Goal: Information Seeking & Learning: Learn about a topic

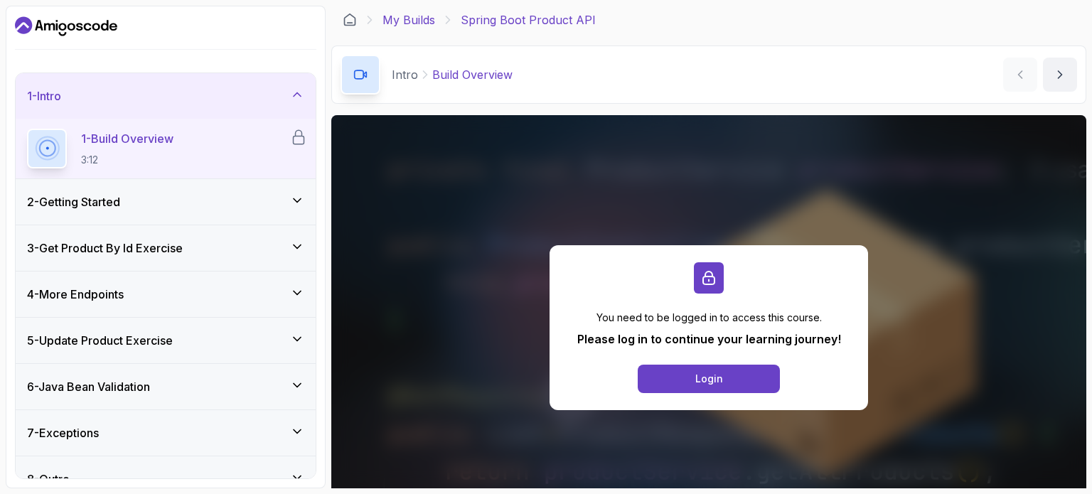
click at [419, 25] on link "My Builds" at bounding box center [408, 19] width 53 height 17
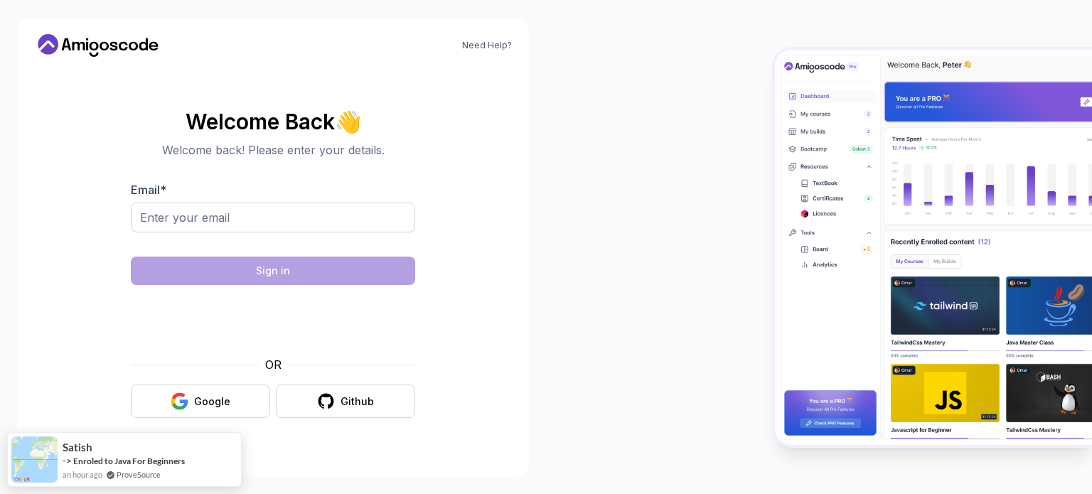
click at [62, 43] on icon at bounding box center [98, 45] width 128 height 23
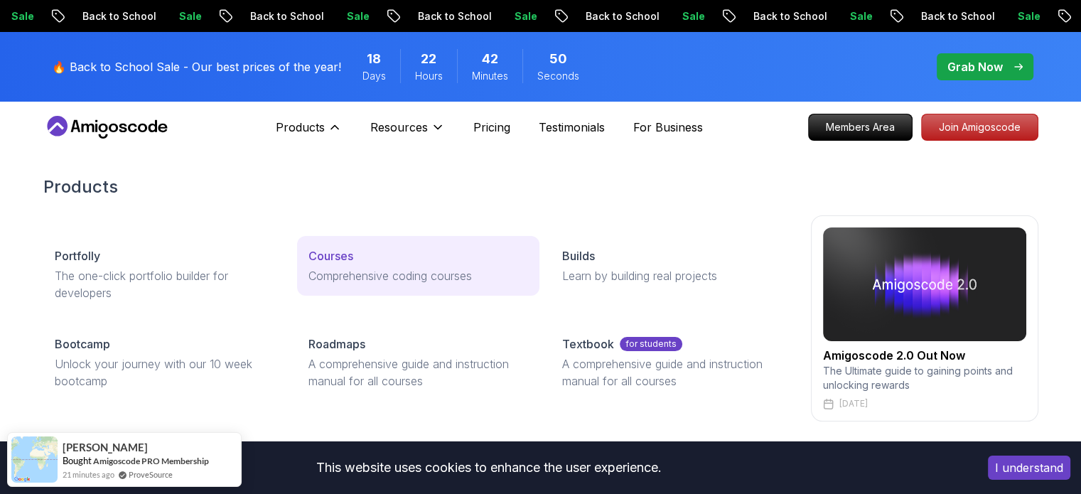
click at [372, 256] on div "Courses" at bounding box center [418, 255] width 220 height 17
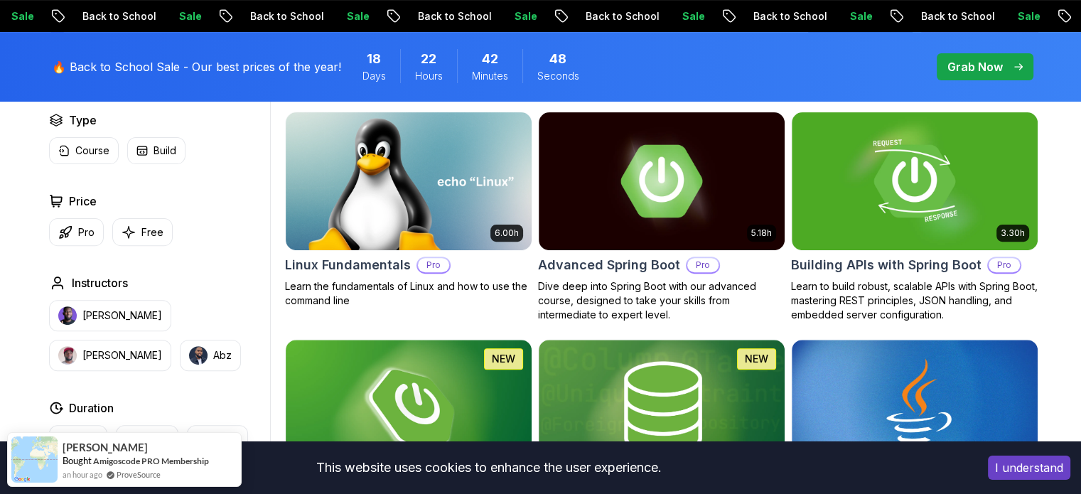
scroll to position [438, 0]
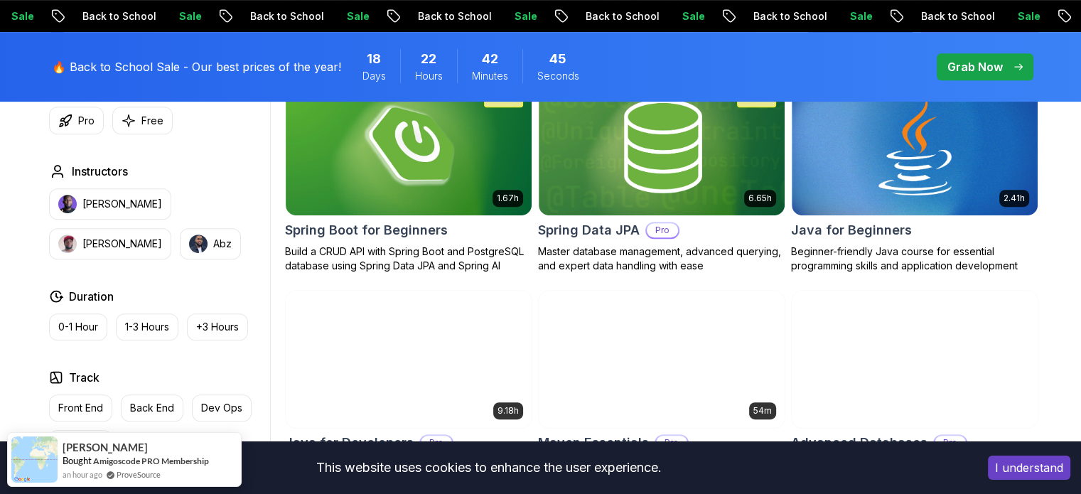
scroll to position [699, 0]
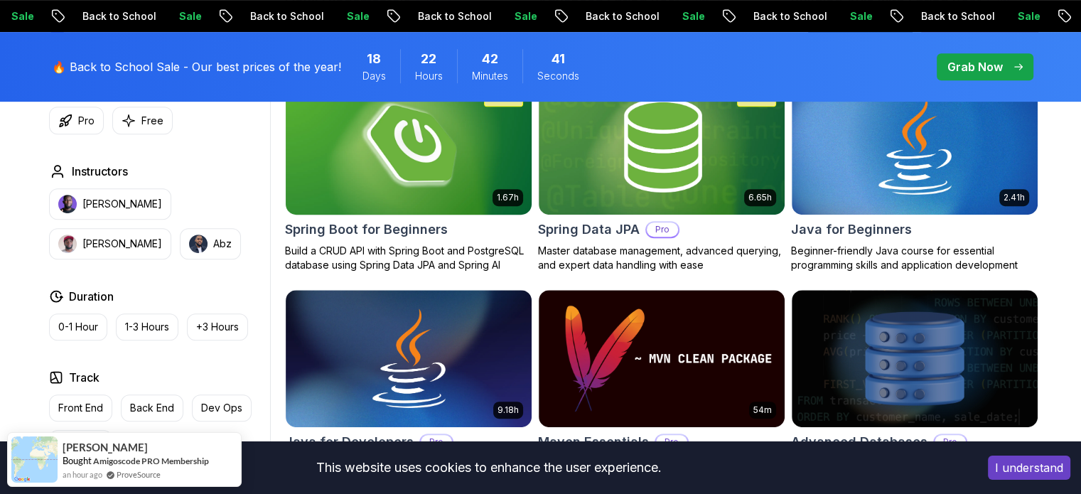
click at [389, 143] on img at bounding box center [408, 145] width 258 height 144
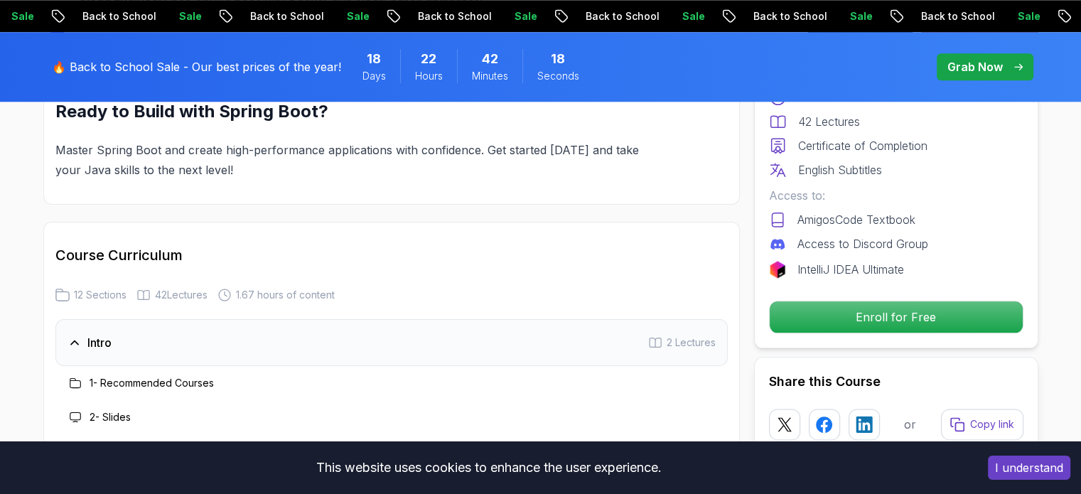
scroll to position [1660, 0]
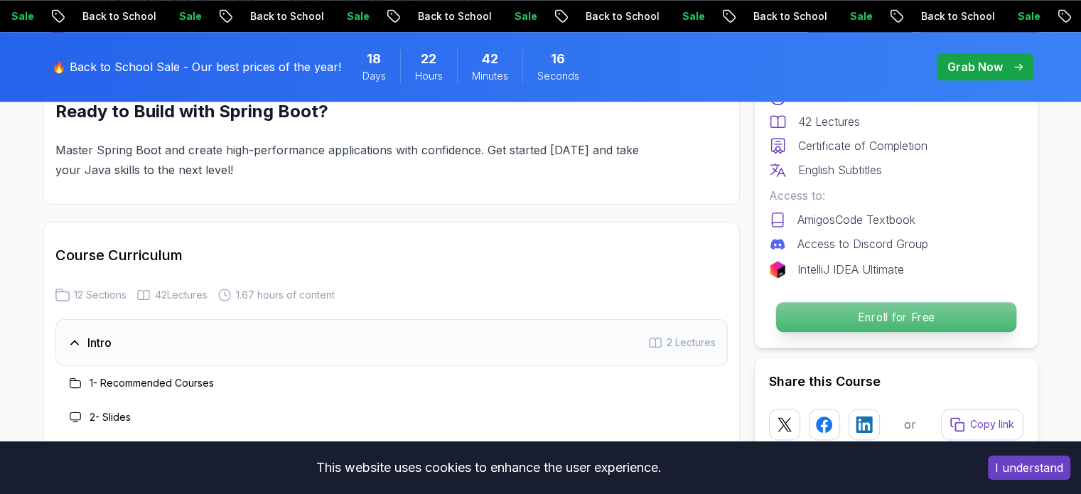
click at [892, 311] on p "Enroll for Free" at bounding box center [895, 317] width 240 height 30
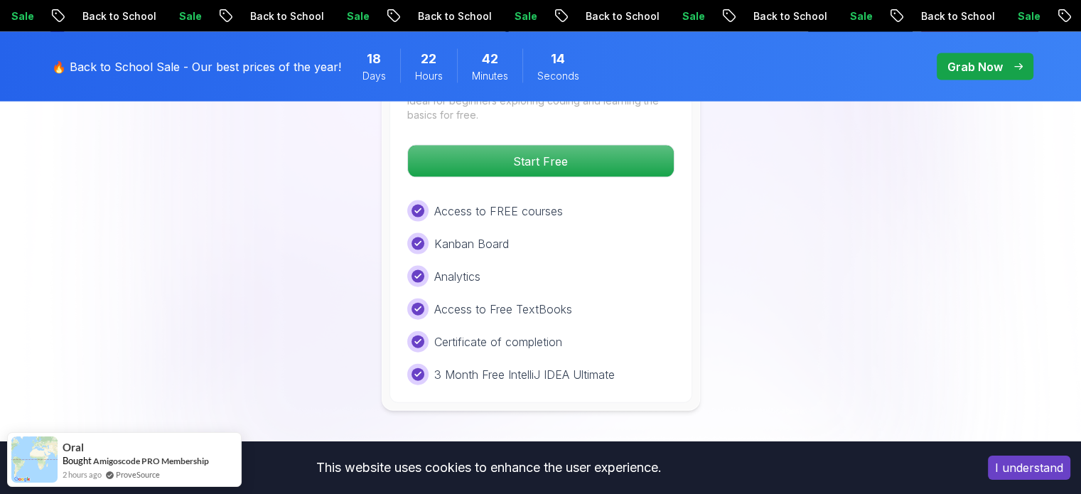
scroll to position [3099, 0]
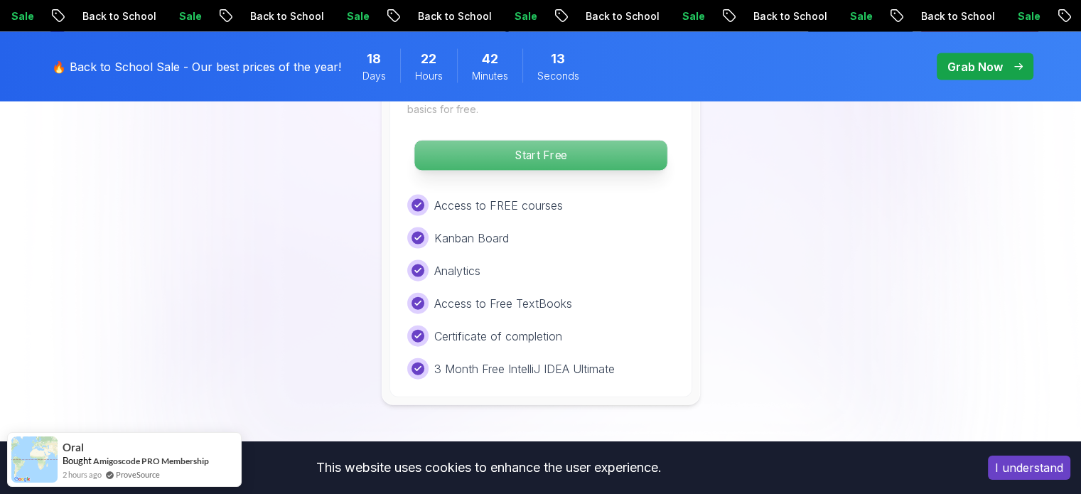
click at [560, 141] on p "Start Free" at bounding box center [540, 156] width 252 height 30
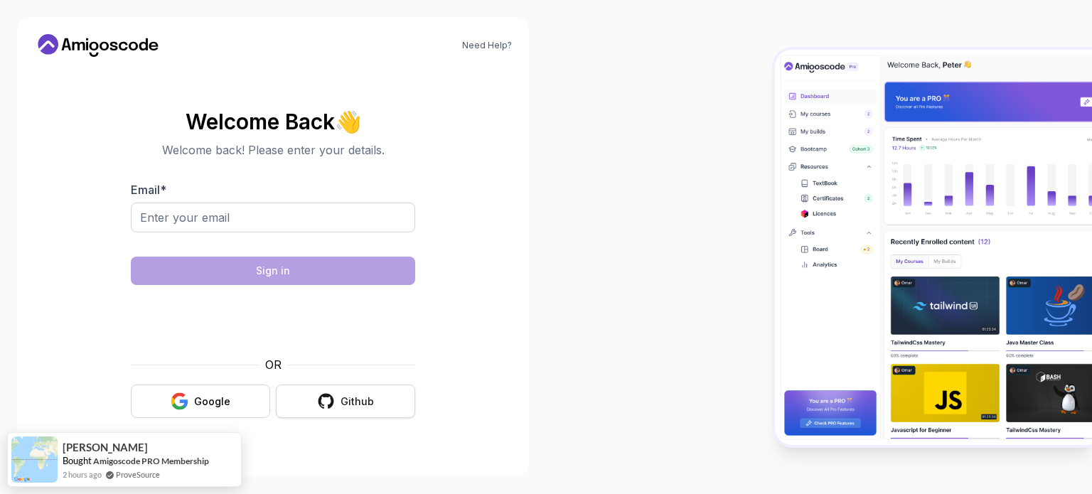
click at [381, 410] on button "Github" at bounding box center [345, 400] width 139 height 33
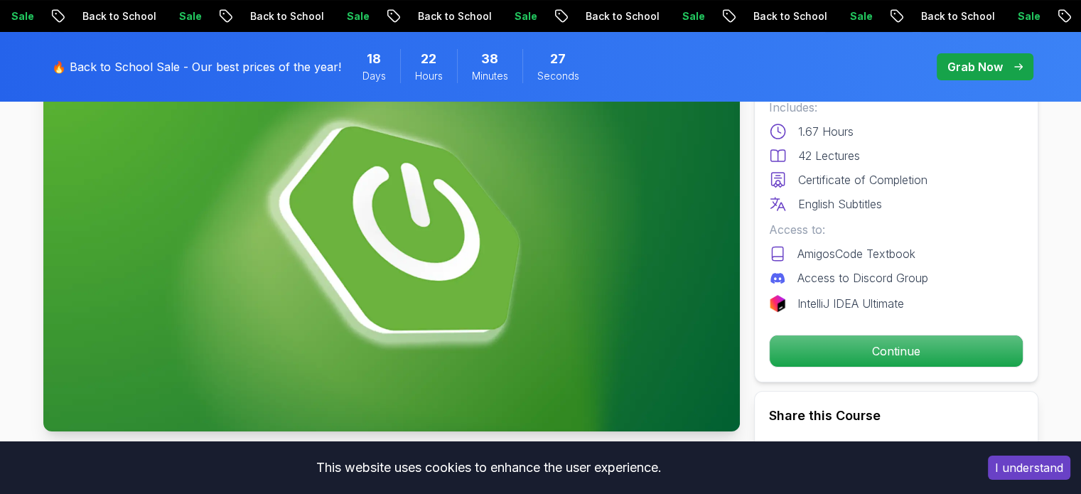
scroll to position [148, 0]
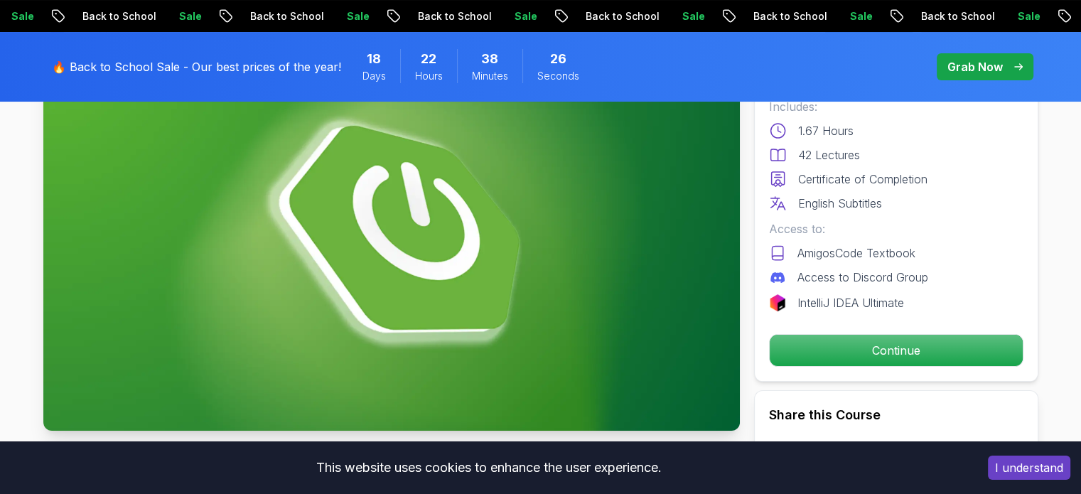
click at [1021, 474] on button "I understand" at bounding box center [1029, 468] width 82 height 24
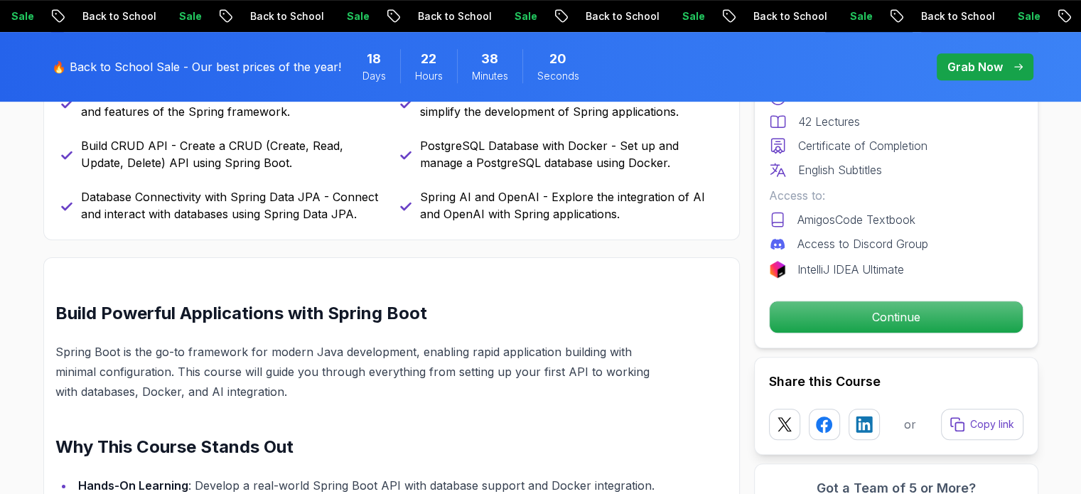
scroll to position [743, 0]
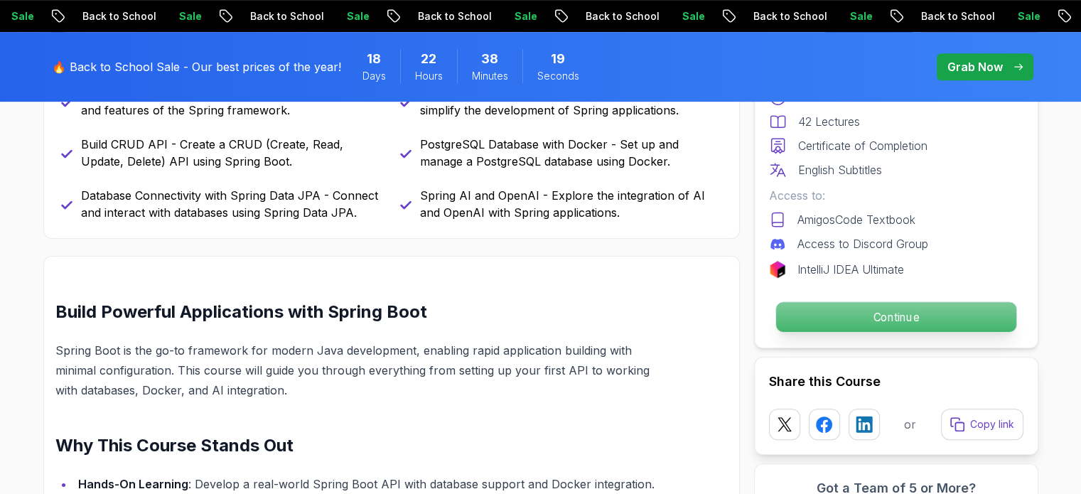
click at [878, 318] on p "Continue" at bounding box center [895, 317] width 240 height 30
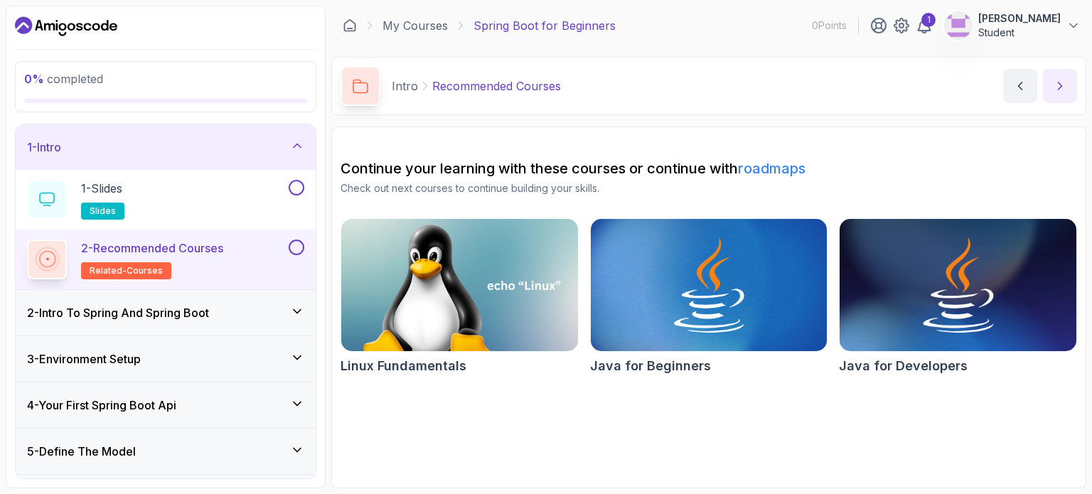
click at [1070, 87] on button "next content" at bounding box center [1060, 86] width 34 height 34
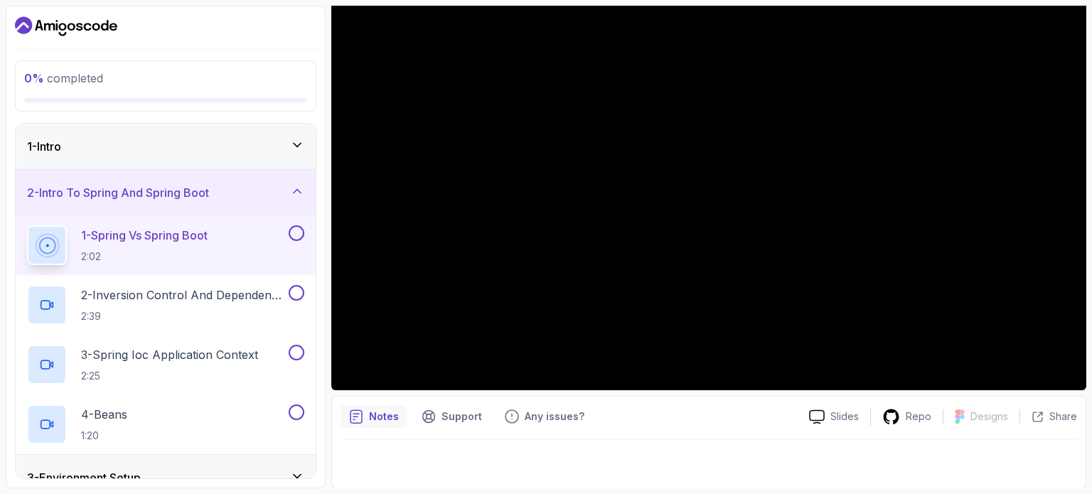
click at [692, 441] on div at bounding box center [708, 460] width 736 height 40
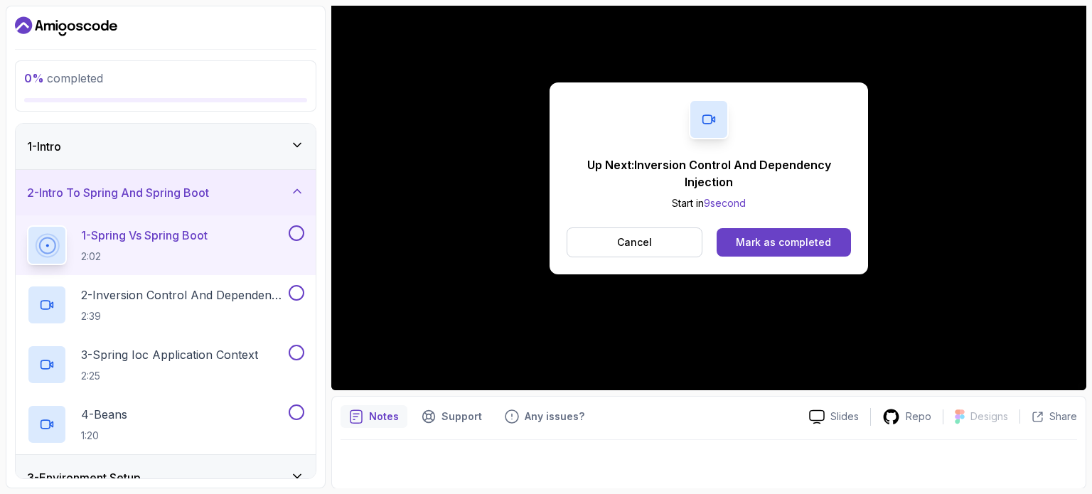
click at [1080, 10] on section "0 % completed 1 - Intro 2 - Intro To Spring And Spring Boot 1 - Spring Vs Sprin…" at bounding box center [546, 247] width 1092 height 494
click at [819, 237] on div "Mark as completed" at bounding box center [783, 242] width 95 height 14
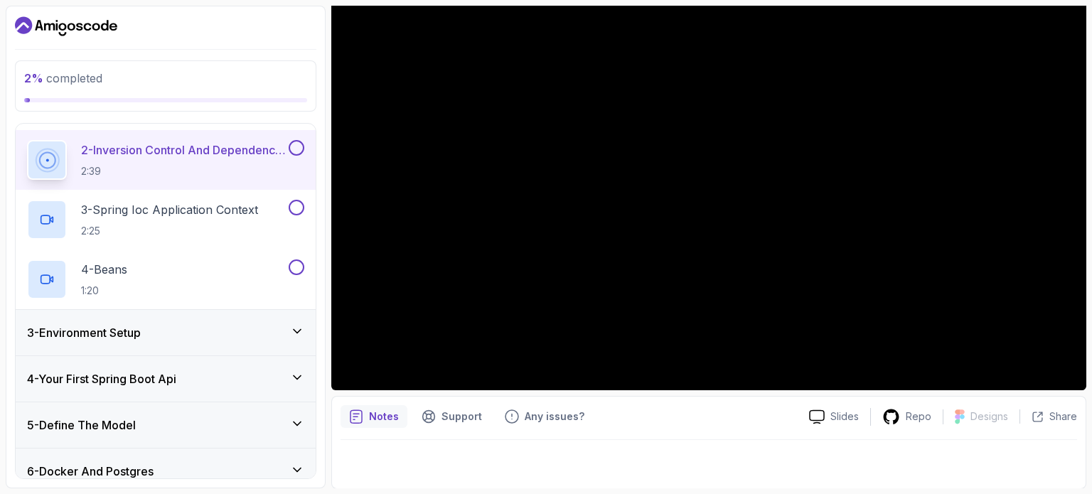
scroll to position [310, 0]
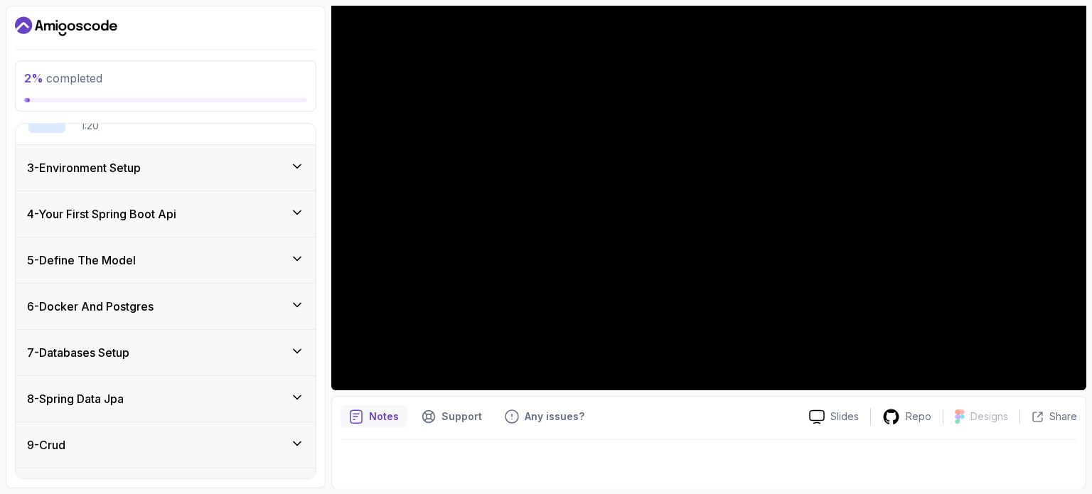
click at [301, 299] on icon at bounding box center [297, 305] width 14 height 14
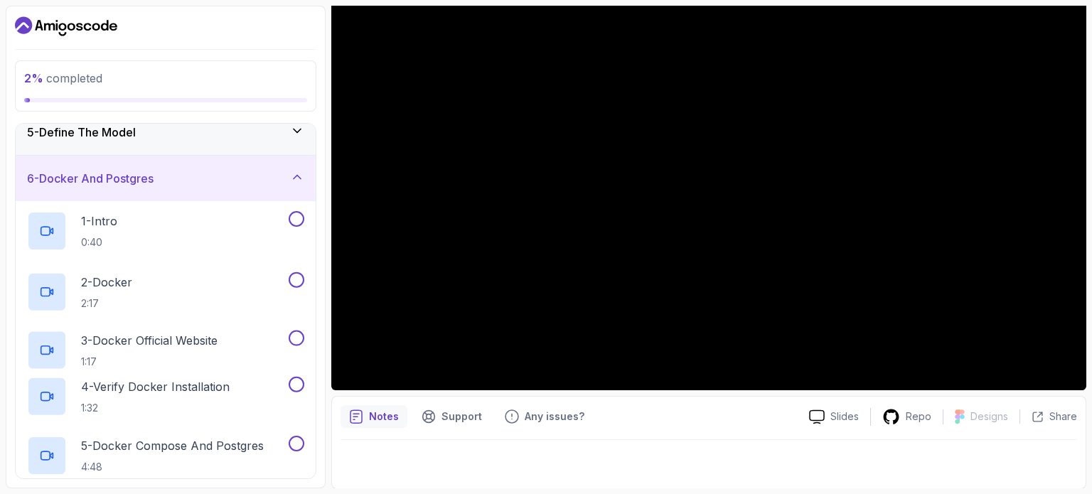
scroll to position [196, 0]
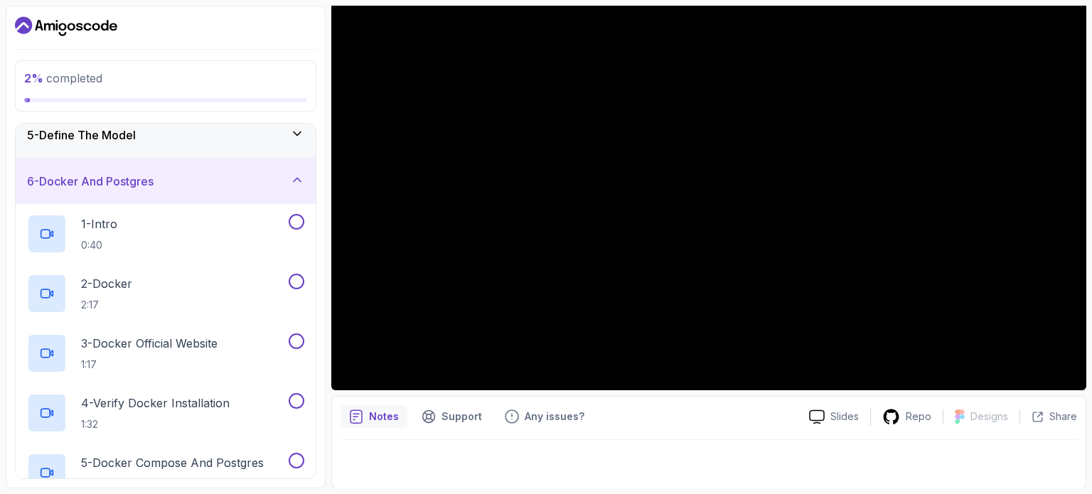
click at [303, 178] on icon at bounding box center [297, 180] width 14 height 14
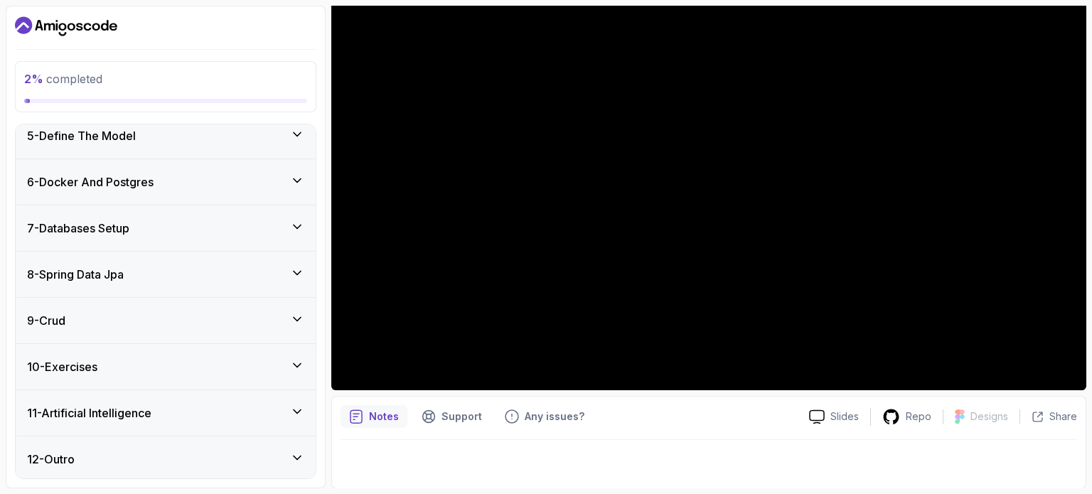
click at [267, 133] on div "5 - Define The Model" at bounding box center [165, 135] width 277 height 17
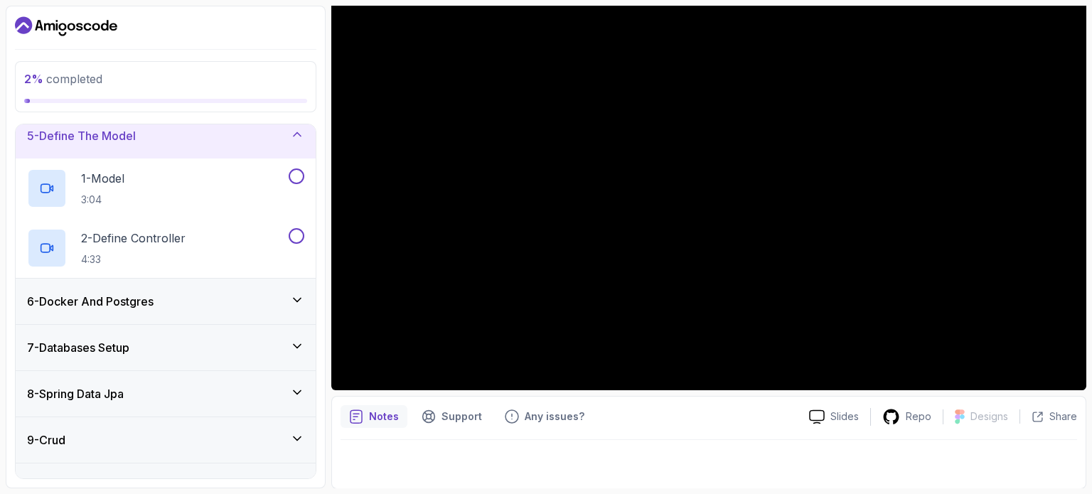
click at [268, 132] on div "5 - Define The Model" at bounding box center [165, 135] width 277 height 17
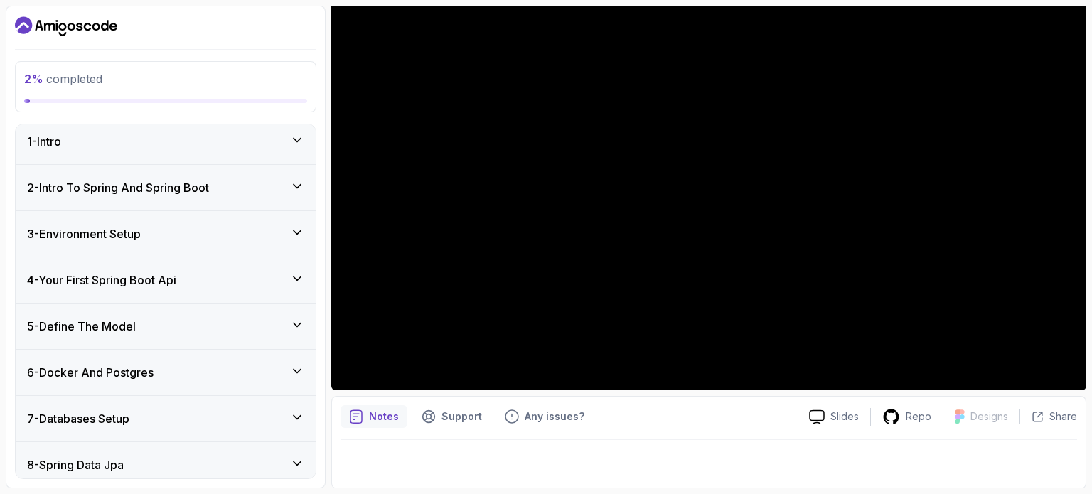
scroll to position [0, 0]
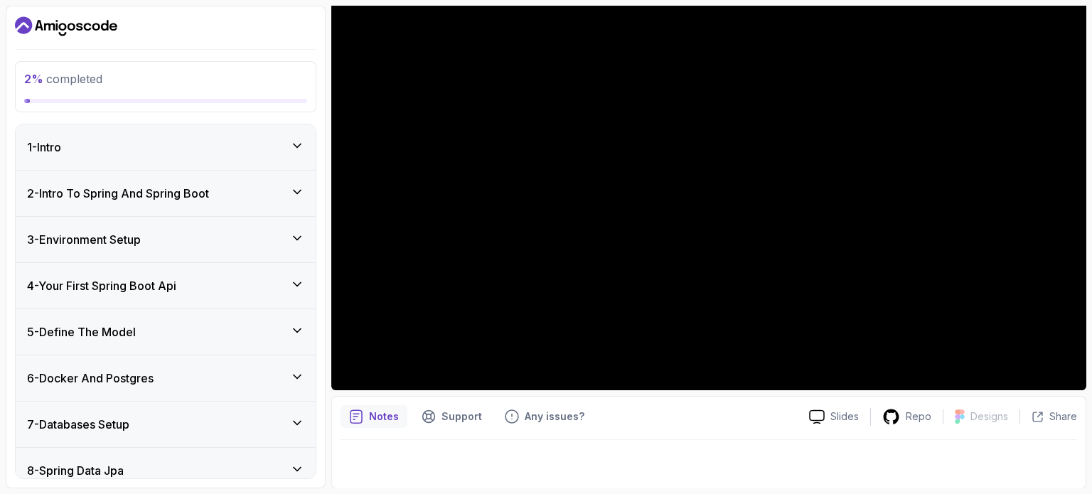
click at [288, 186] on div "2 - Intro To Spring And Spring Boot" at bounding box center [165, 193] width 277 height 17
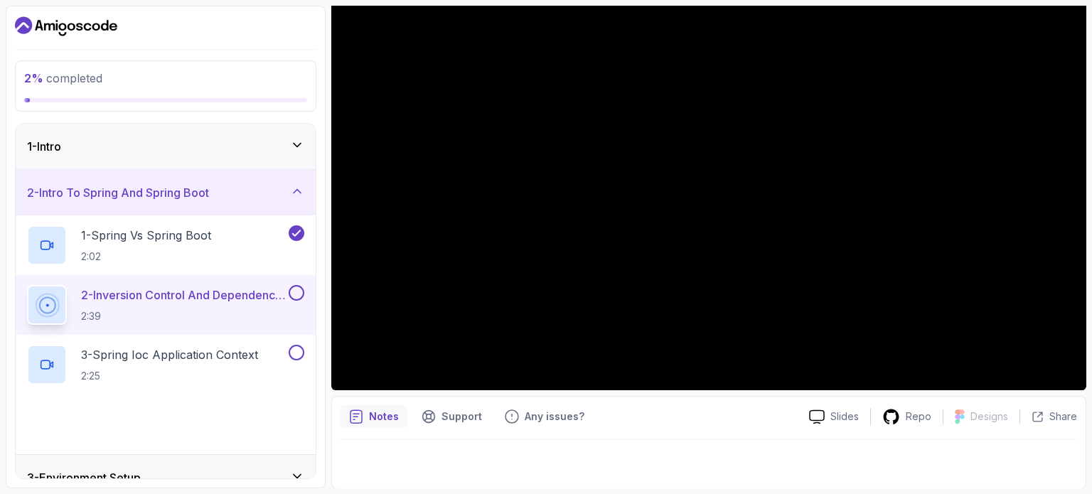
click at [287, 185] on div "2 - Intro To Spring And Spring Boot" at bounding box center [165, 192] width 277 height 17
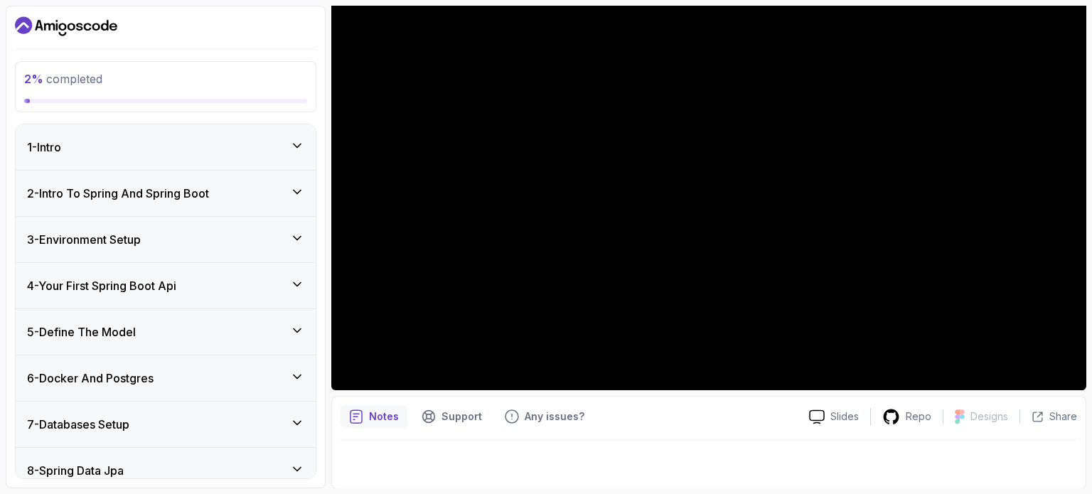
click at [266, 223] on div "3 - Environment Setup" at bounding box center [166, 239] width 300 height 45
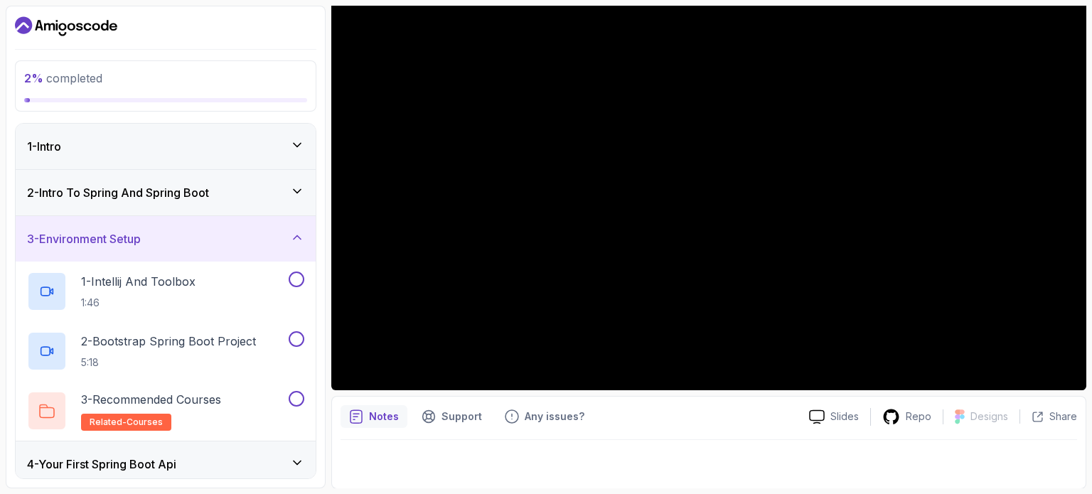
click at [246, 225] on div "3 - Environment Setup" at bounding box center [166, 238] width 300 height 45
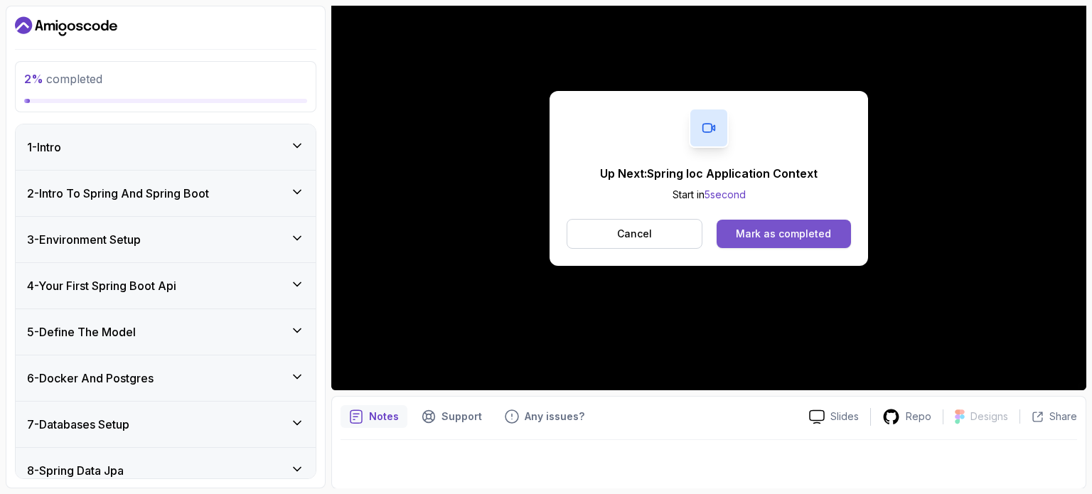
click at [768, 223] on button "Mark as completed" at bounding box center [783, 234] width 134 height 28
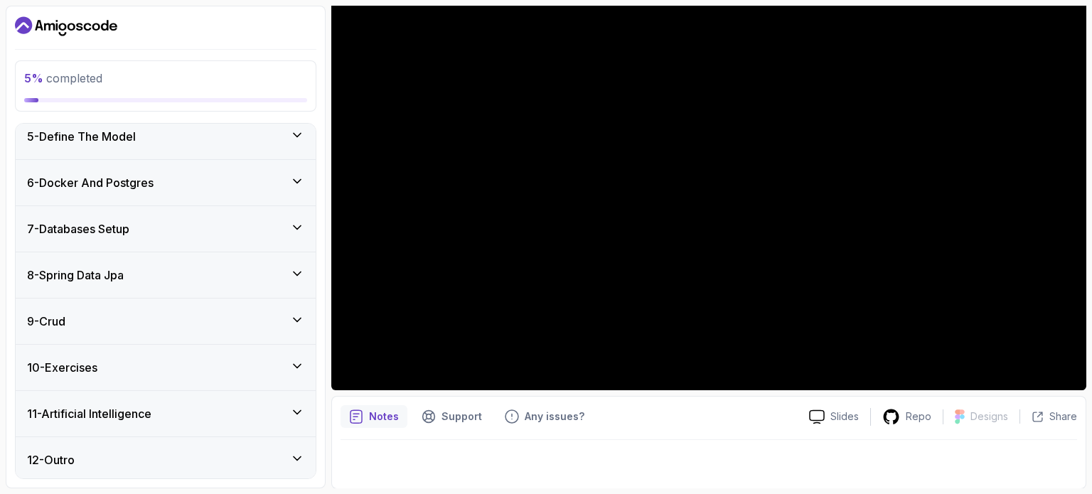
scroll to position [435, 0]
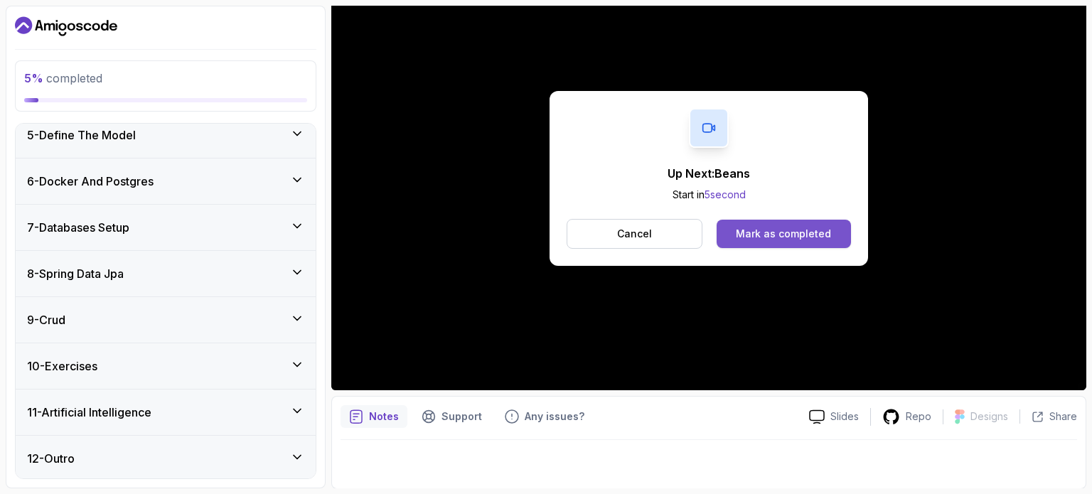
click at [814, 230] on div "Mark as completed" at bounding box center [783, 234] width 95 height 14
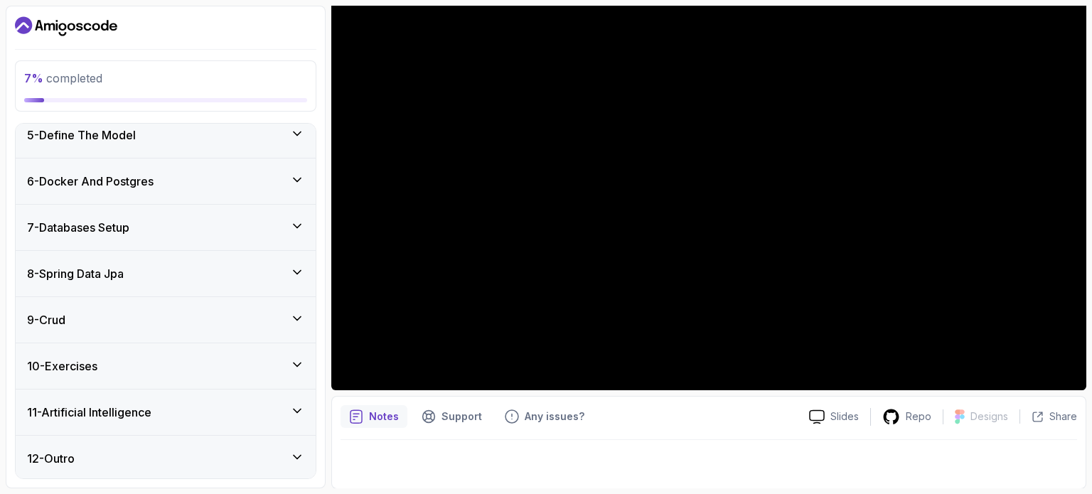
click at [588, 449] on div at bounding box center [708, 460] width 736 height 40
click at [654, 440] on div at bounding box center [708, 460] width 736 height 40
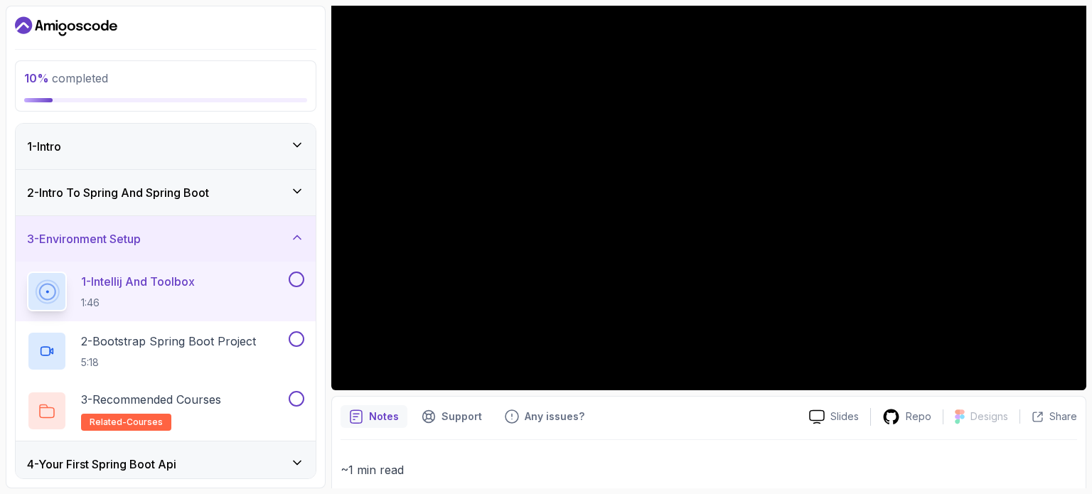
click at [276, 204] on div "2 - Intro To Spring And Spring Boot" at bounding box center [166, 192] width 300 height 45
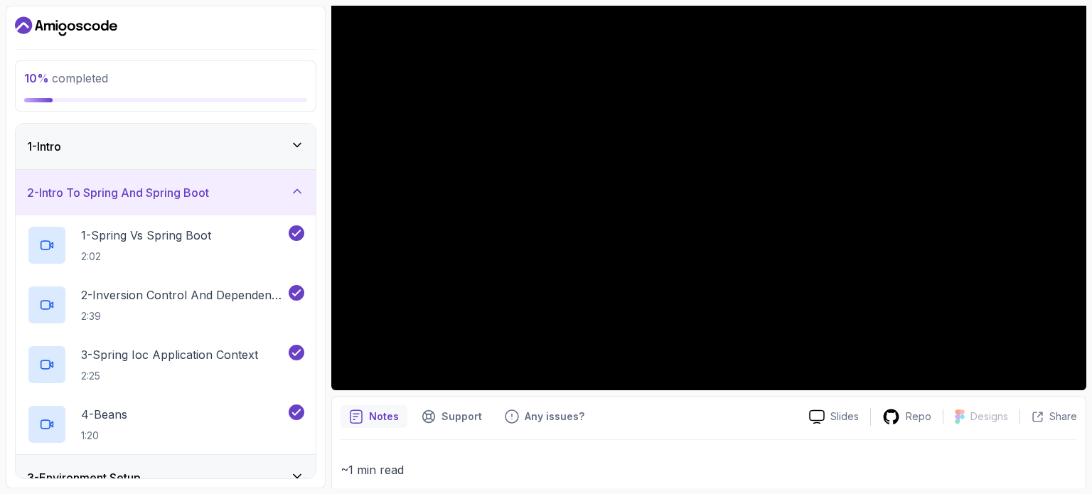
click at [276, 204] on div "2 - Intro To Spring And Spring Boot" at bounding box center [166, 192] width 300 height 45
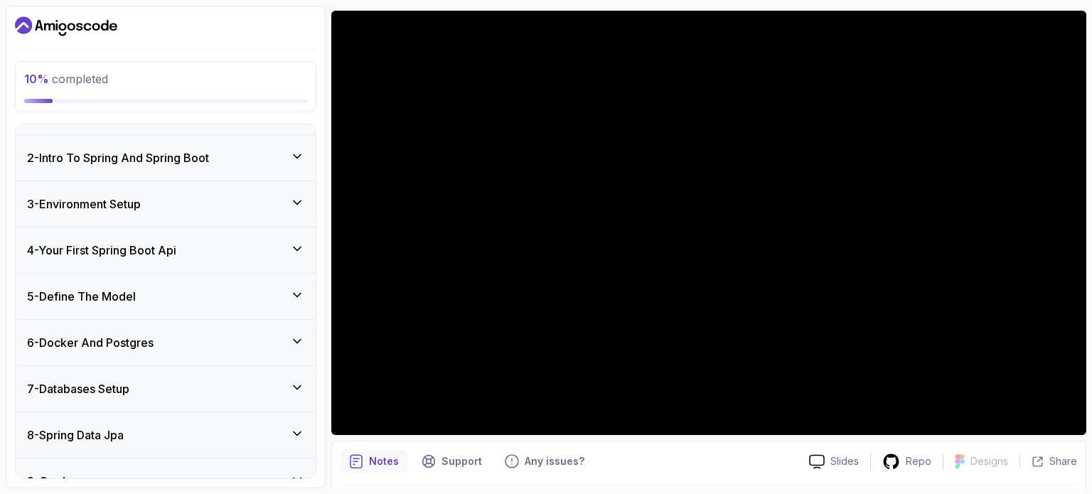
scroll to position [36, 0]
click at [248, 195] on div "3 - Environment Setup" at bounding box center [165, 203] width 277 height 17
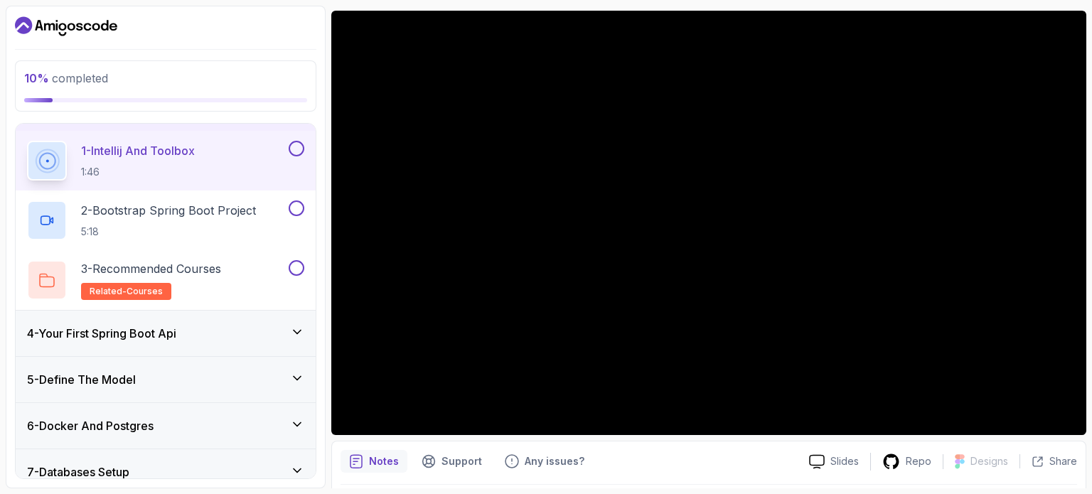
scroll to position [132, 0]
click at [710, 463] on div "Notes Support Any issues?" at bounding box center [568, 461] width 457 height 23
click at [187, 213] on p "2 - Bootstrap Spring Boot Project" at bounding box center [168, 208] width 175 height 17
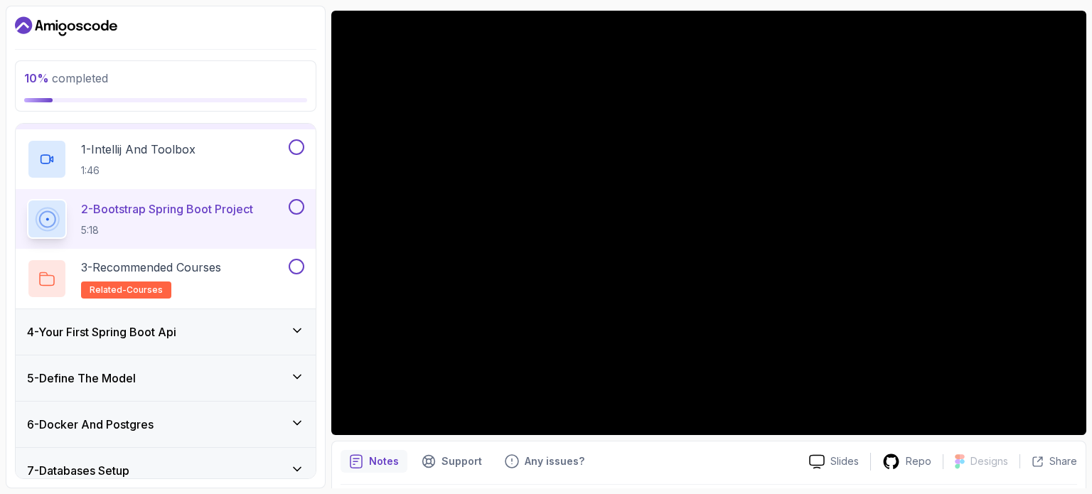
click at [738, 454] on div "Notes Support Any issues?" at bounding box center [568, 461] width 457 height 23
click at [244, 340] on div "4 - Your First Spring Boot Api" at bounding box center [166, 331] width 300 height 45
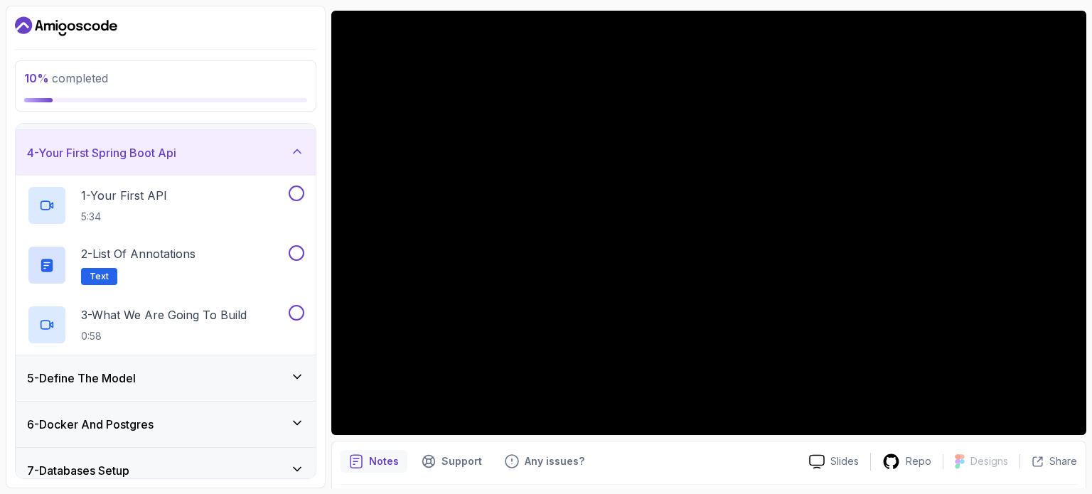
click at [235, 144] on div "4 - Your First Spring Boot Api" at bounding box center [165, 152] width 277 height 17
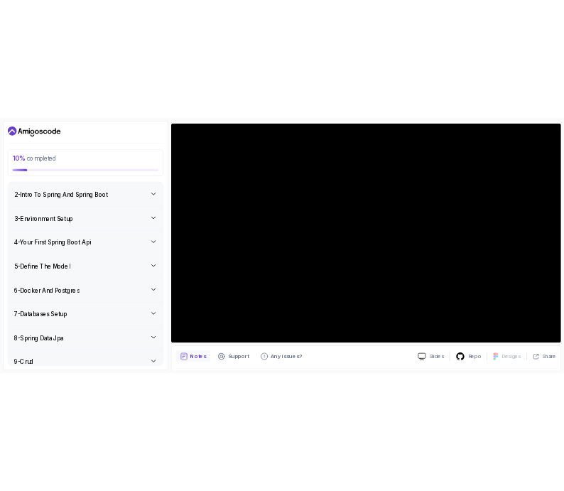
scroll to position [44, 0]
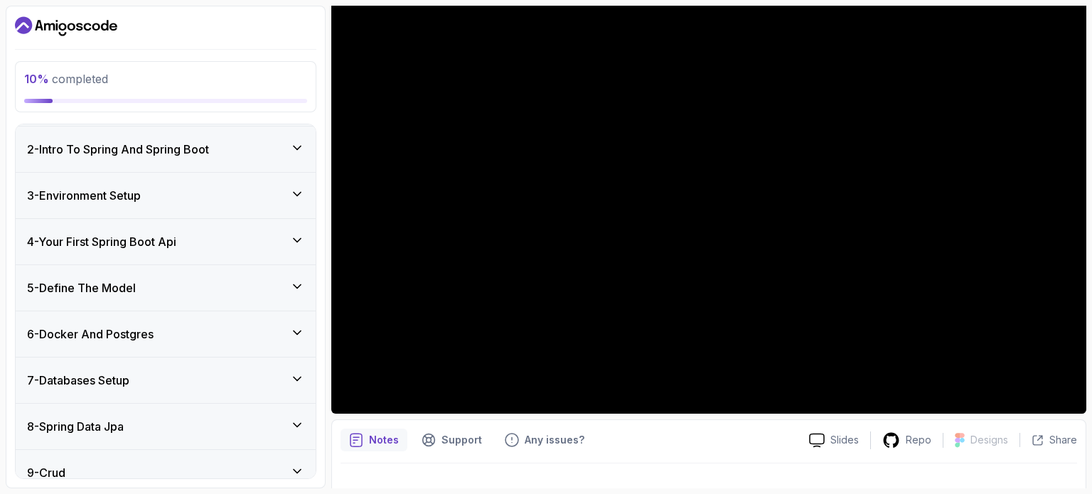
scroll to position [116, 0]
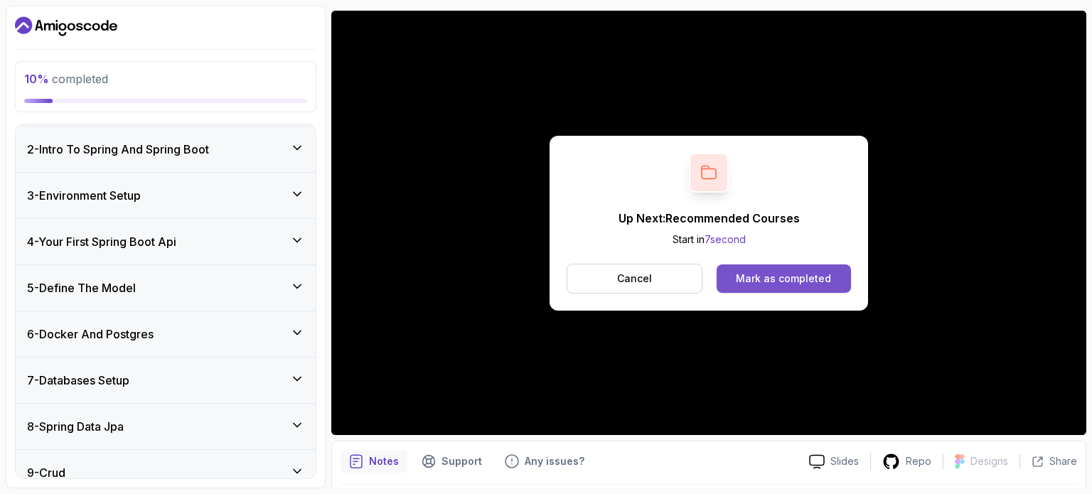
click at [787, 276] on div "Mark as completed" at bounding box center [783, 278] width 95 height 14
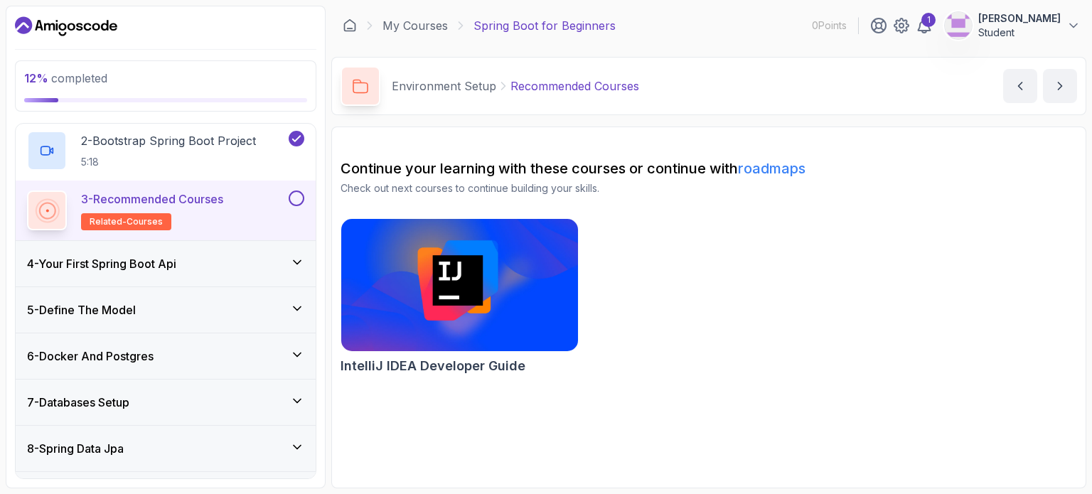
click at [251, 248] on div "4 - Your First Spring Boot Api" at bounding box center [166, 263] width 300 height 45
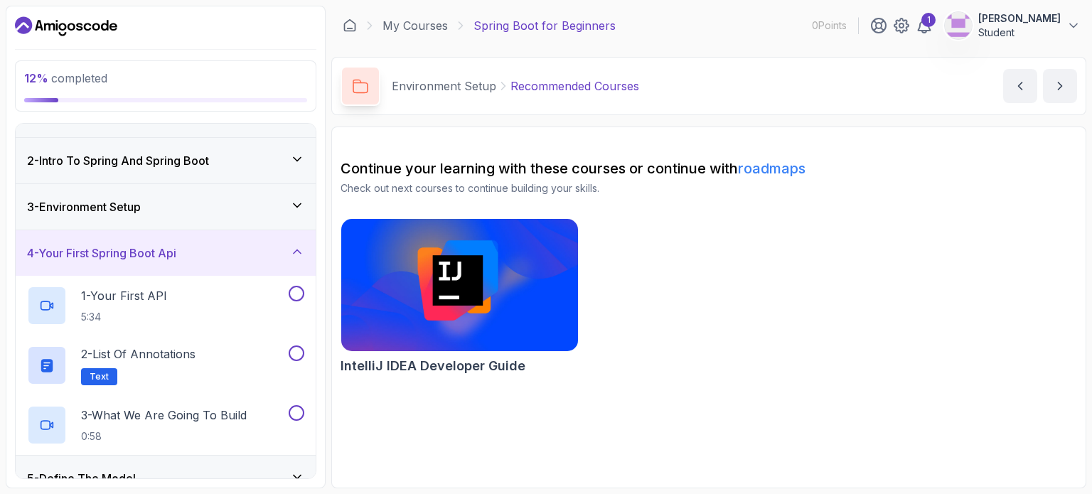
scroll to position [29, 0]
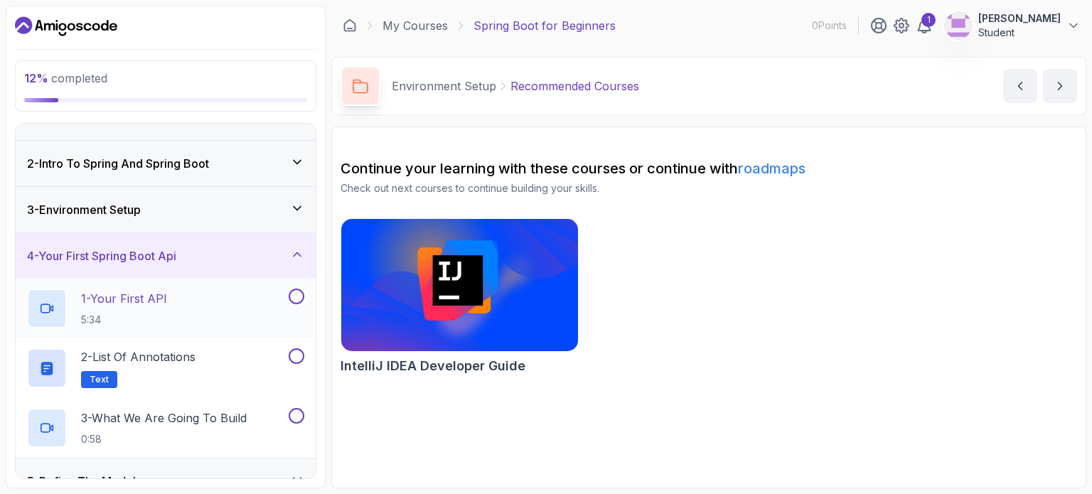
click at [227, 305] on div "1 - Your First API 5:34" at bounding box center [156, 309] width 259 height 40
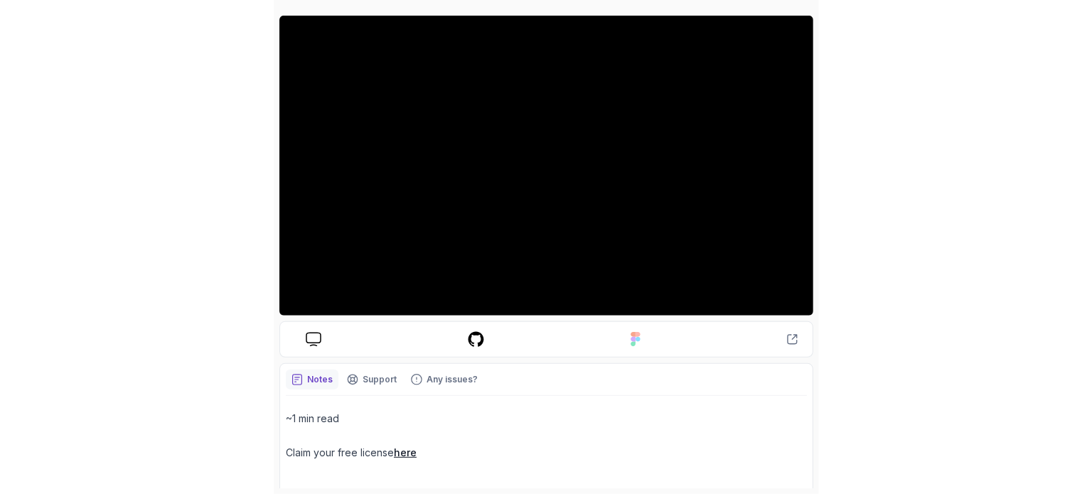
scroll to position [131, 0]
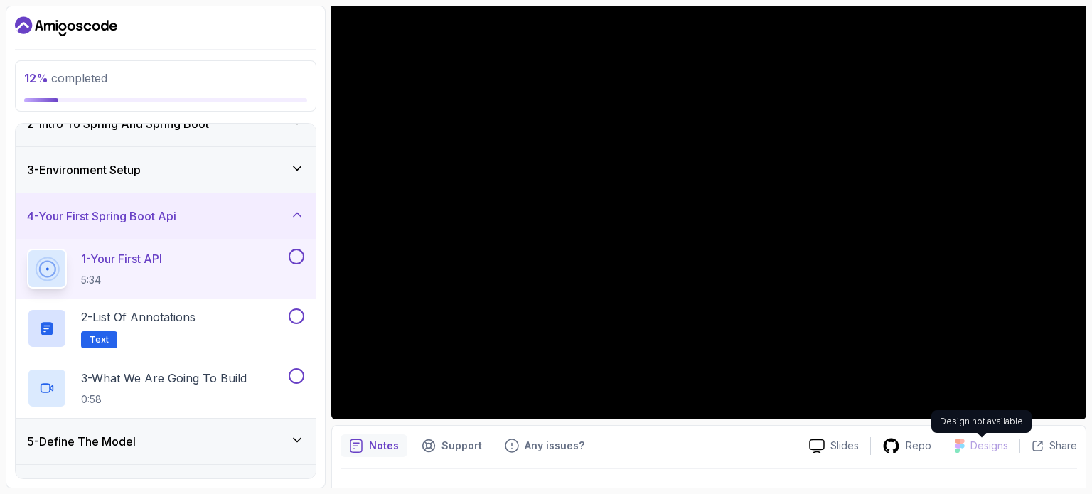
click at [1004, 448] on p "Designs" at bounding box center [989, 445] width 38 height 14
click at [1003, 434] on div "Slides Repo Designs Design not available Share" at bounding box center [936, 445] width 279 height 23
drag, startPoint x: 145, startPoint y: 334, endPoint x: 88, endPoint y: 322, distance: 58.1
click at [88, 322] on p "2 - List of Annotations" at bounding box center [138, 316] width 114 height 17
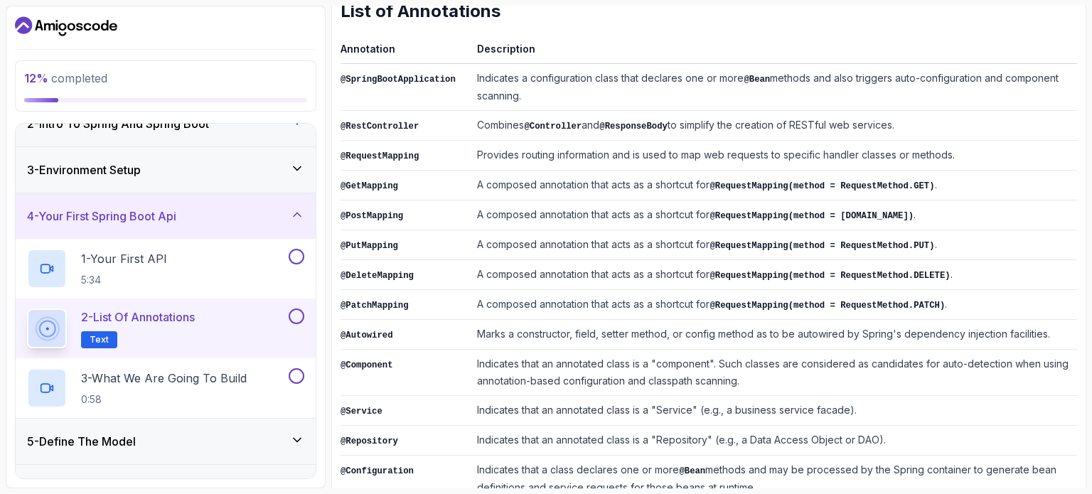
scroll to position [228, 0]
